Goal: Feedback & Contribution: Leave review/rating

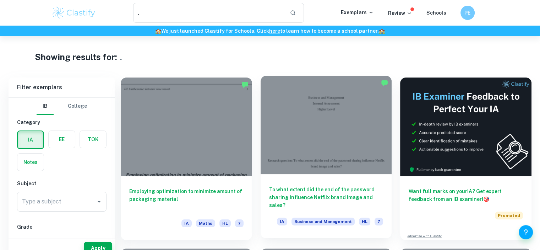
scroll to position [36, 0]
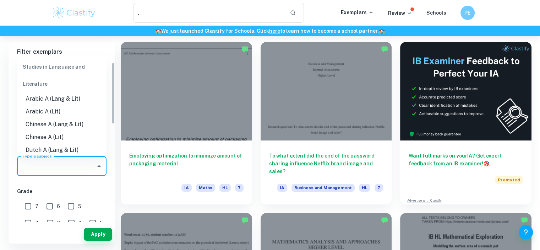
click at [81, 168] on input "Type a subject" at bounding box center [56, 165] width 72 height 13
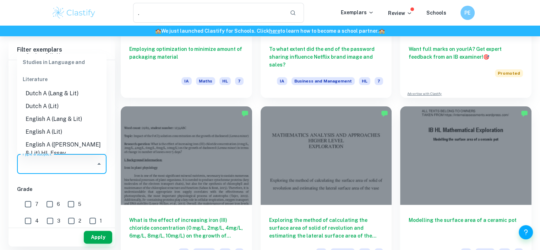
scroll to position [71, 0]
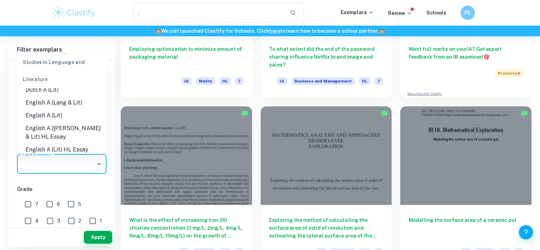
drag, startPoint x: 62, startPoint y: 101, endPoint x: 58, endPoint y: 105, distance: 6.1
click at [58, 105] on li "English A (Lang & Lit)" at bounding box center [61, 102] width 89 height 13
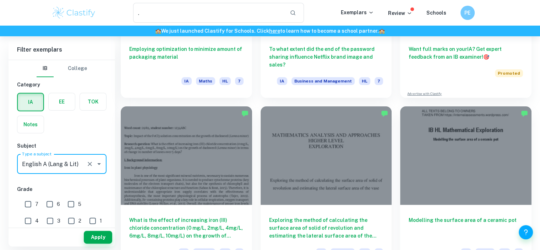
click at [66, 161] on input "Type a subject" at bounding box center [51, 163] width 63 height 13
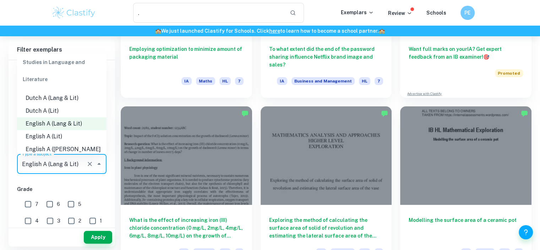
scroll to position [62, 0]
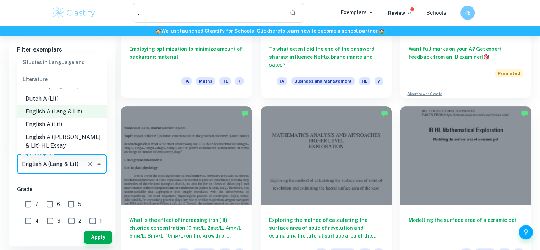
click at [76, 139] on li "English A ([PERSON_NAME] & Lit) HL Essay" at bounding box center [61, 141] width 89 height 21
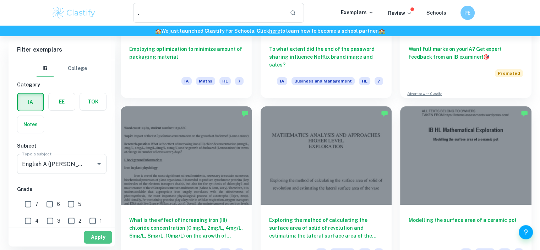
click at [102, 235] on button "Apply" at bounding box center [98, 236] width 28 height 13
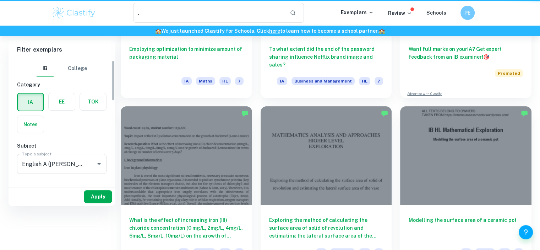
scroll to position [0, 0]
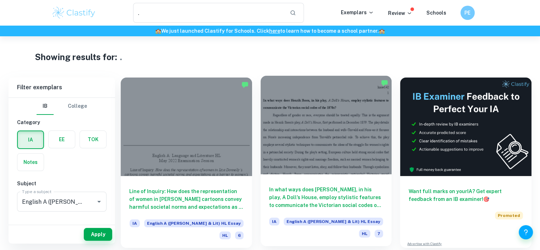
click at [293, 142] on div at bounding box center [326, 125] width 131 height 98
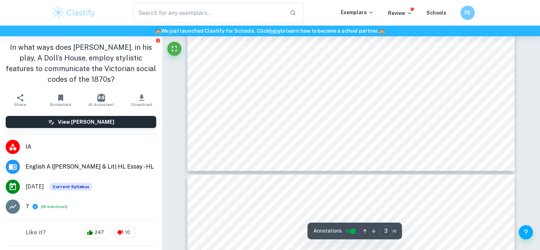
type input "4"
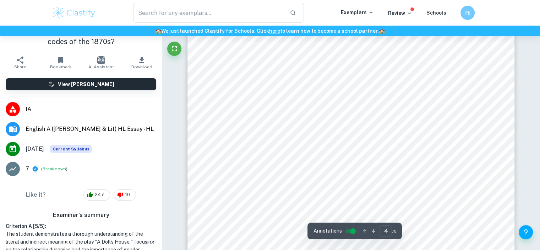
scroll to position [142, 0]
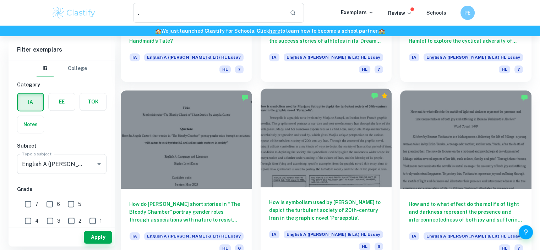
scroll to position [746, 0]
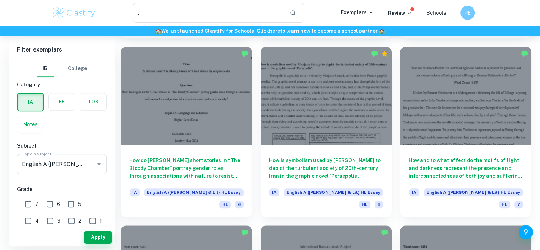
click at [35, 213] on input "4" at bounding box center [28, 220] width 14 height 14
checkbox input "true"
click at [98, 239] on button "Apply" at bounding box center [98, 236] width 28 height 13
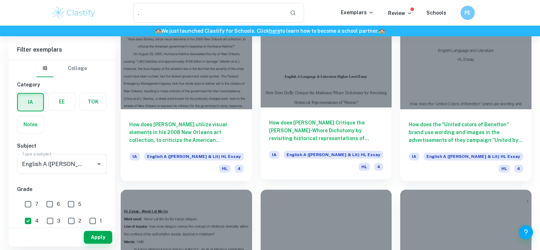
scroll to position [426, 0]
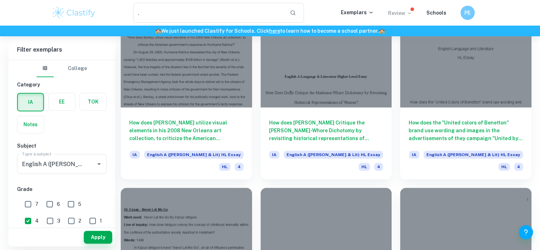
click at [397, 10] on p "Review" at bounding box center [400, 13] width 24 height 8
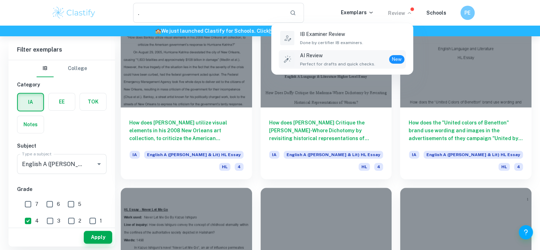
click at [366, 54] on p "AI Review" at bounding box center [337, 55] width 75 height 8
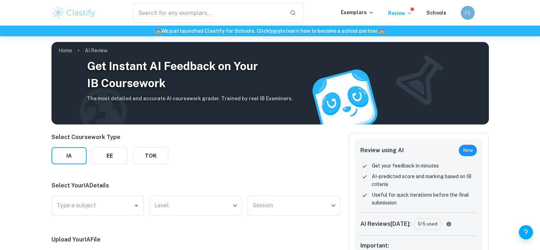
click at [471, 16] on h6 "PE" at bounding box center [468, 13] width 8 height 8
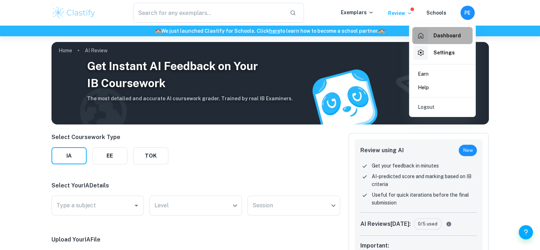
click at [448, 34] on h6 "Dashboard" at bounding box center [446, 36] width 27 height 8
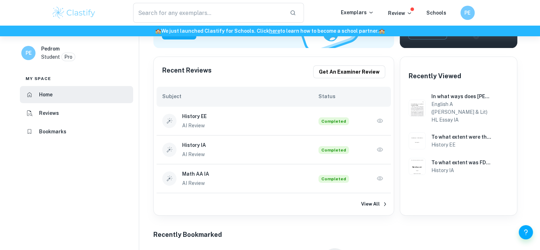
scroll to position [142, 0]
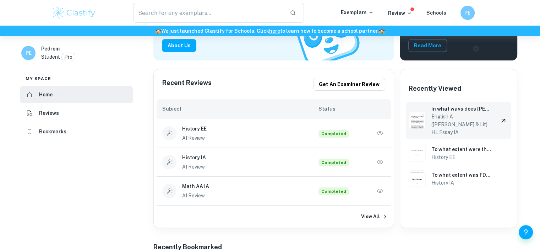
click at [473, 113] on h6 "English A ([PERSON_NAME] & Lit) HL Essay IA" at bounding box center [461, 124] width 61 height 23
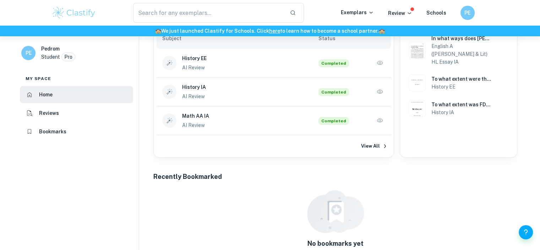
scroll to position [213, 0]
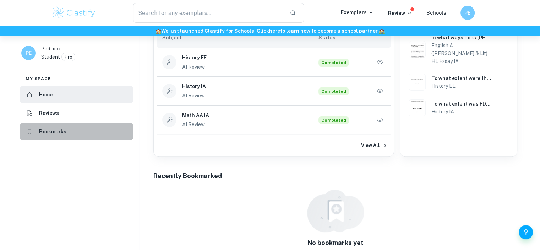
click at [78, 124] on li "Bookmarks" at bounding box center [76, 131] width 113 height 17
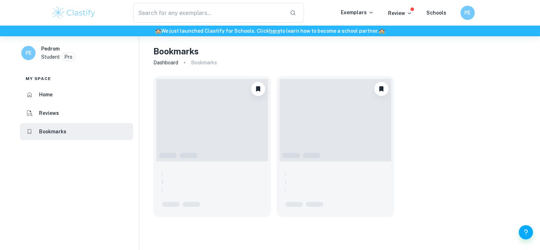
click at [80, 116] on li "Reviews" at bounding box center [76, 112] width 113 height 17
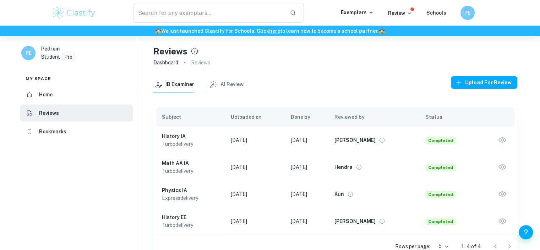
click at [232, 86] on button "AI Review" at bounding box center [225, 84] width 35 height 17
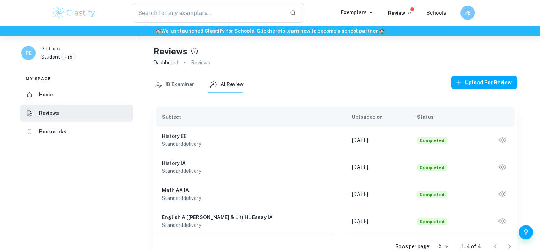
scroll to position [36, 0]
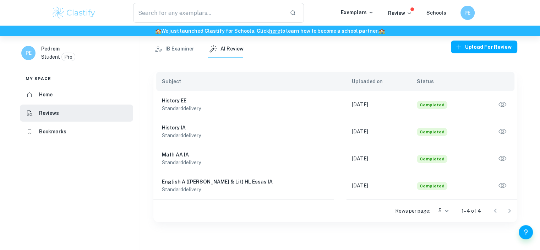
click at [502, 183] on icon "button" at bounding box center [502, 185] width 9 height 9
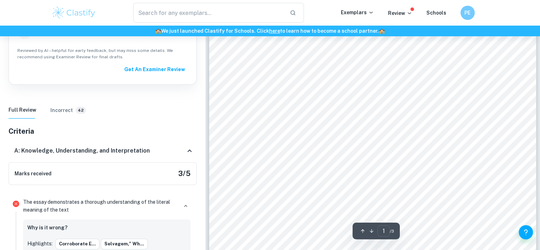
scroll to position [213, 0]
type input "2"
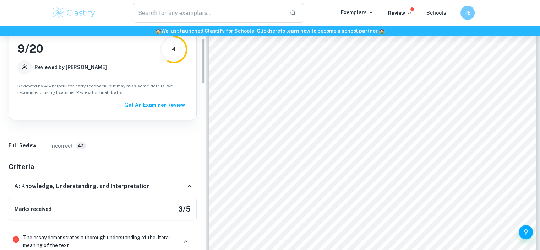
scroll to position [0, 0]
